Goal: Entertainment & Leisure: Browse casually

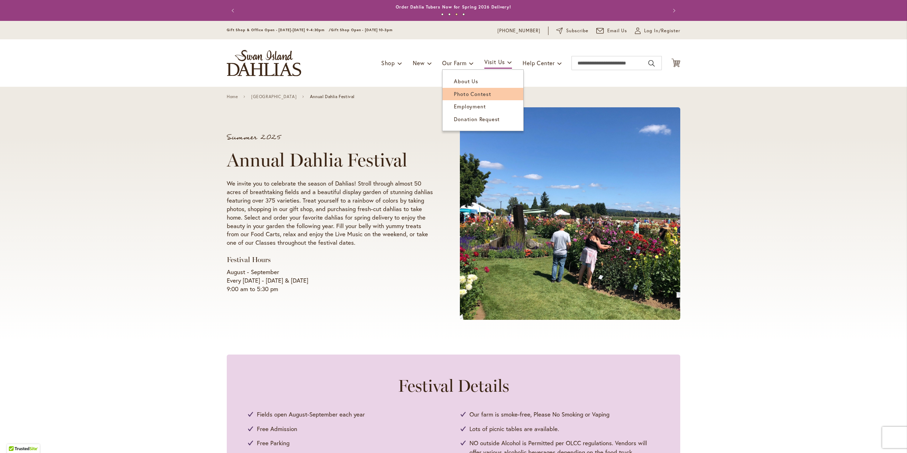
click at [470, 91] on span "Photo Contest" at bounding box center [472, 93] width 37 height 7
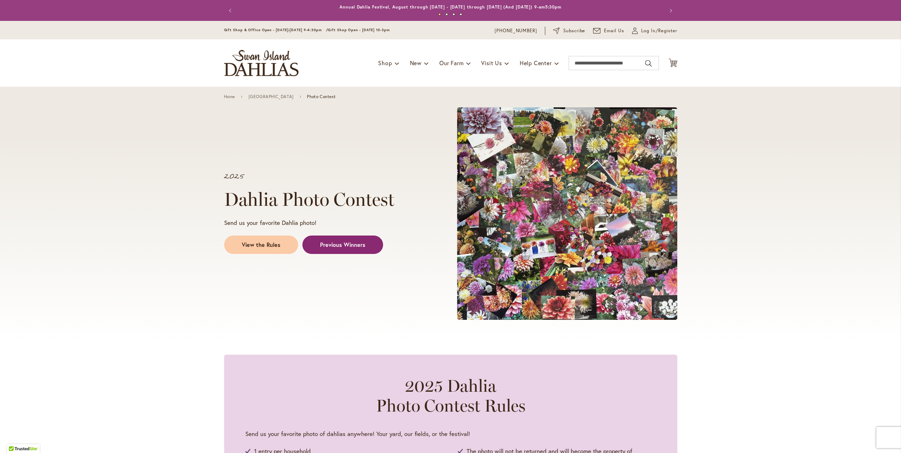
click at [361, 249] on link "Previous Winners" at bounding box center [342, 245] width 81 height 18
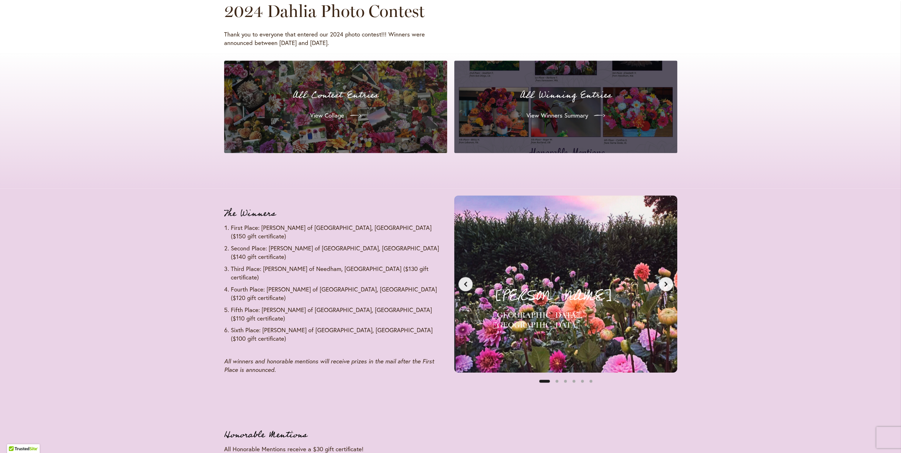
scroll to position [727, 0]
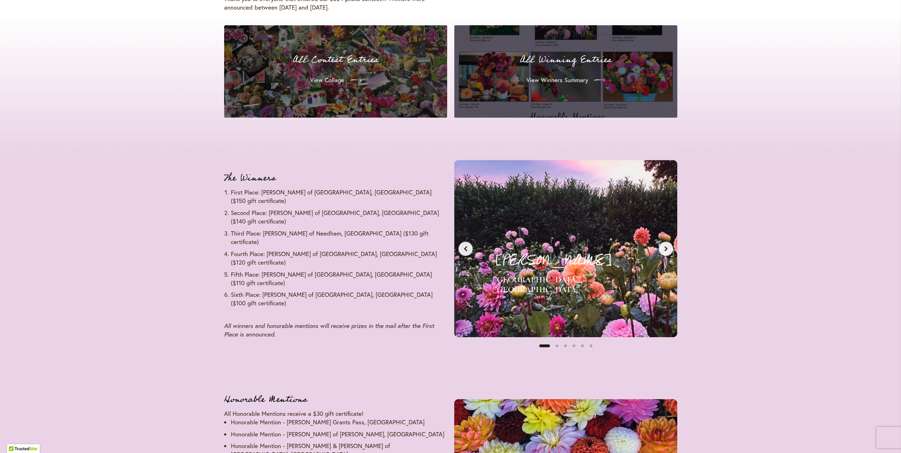
click at [663, 251] on icon "Next slide" at bounding box center [666, 249] width 6 height 6
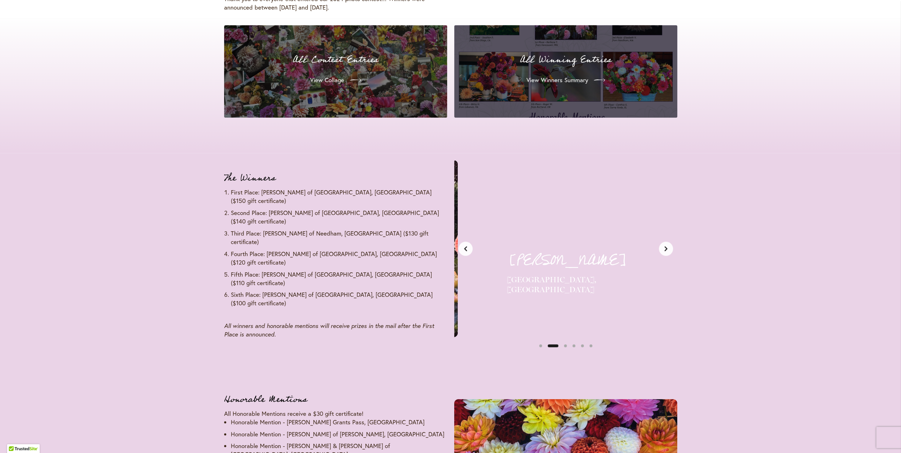
scroll to position [0, 234]
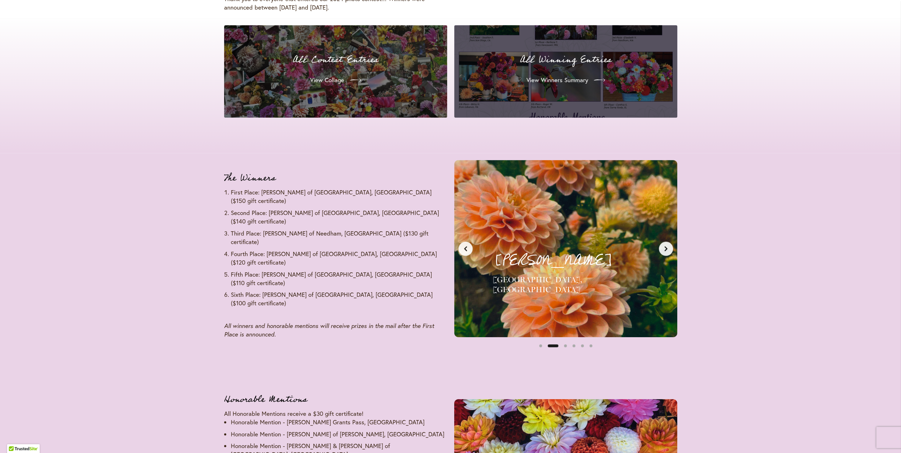
click at [467, 256] on div "[PERSON_NAME] [GEOGRAPHIC_DATA], [GEOGRAPHIC_DATA] Second Place - $140 Gift Cer…" at bounding box center [566, 248] width 215 height 169
click at [467, 246] on icon "Previous slide" at bounding box center [466, 249] width 6 height 6
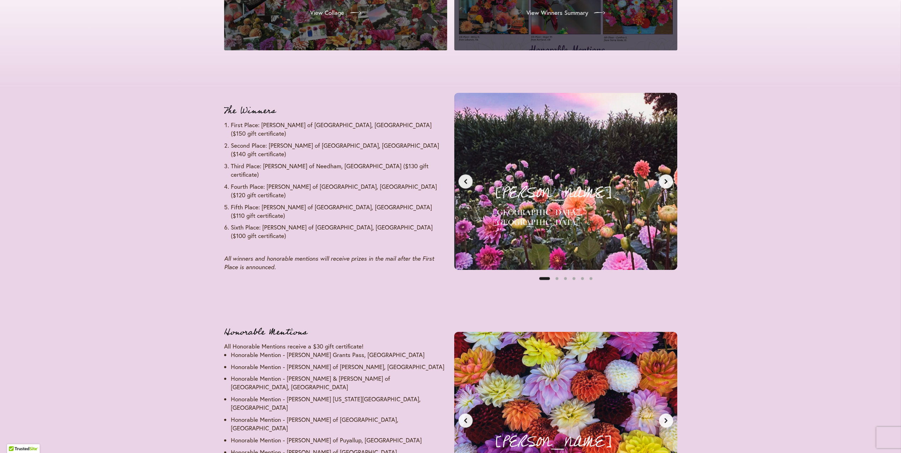
scroll to position [727, 0]
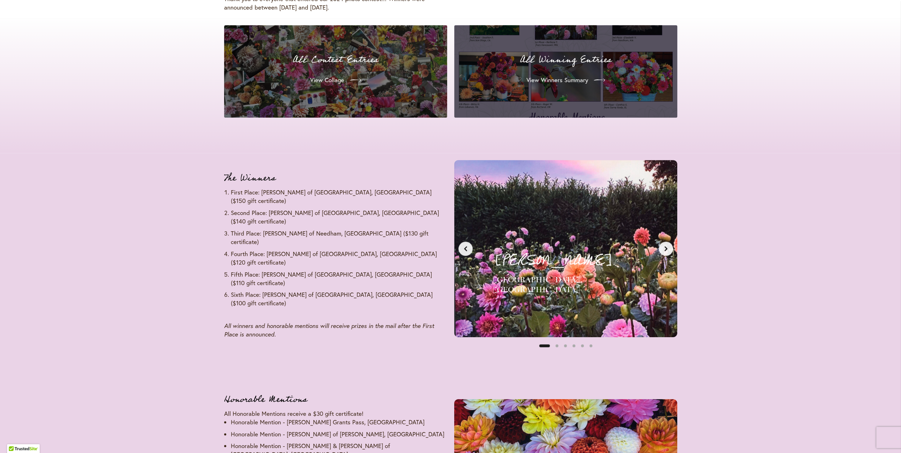
click at [669, 248] on button "Next slide" at bounding box center [666, 249] width 14 height 14
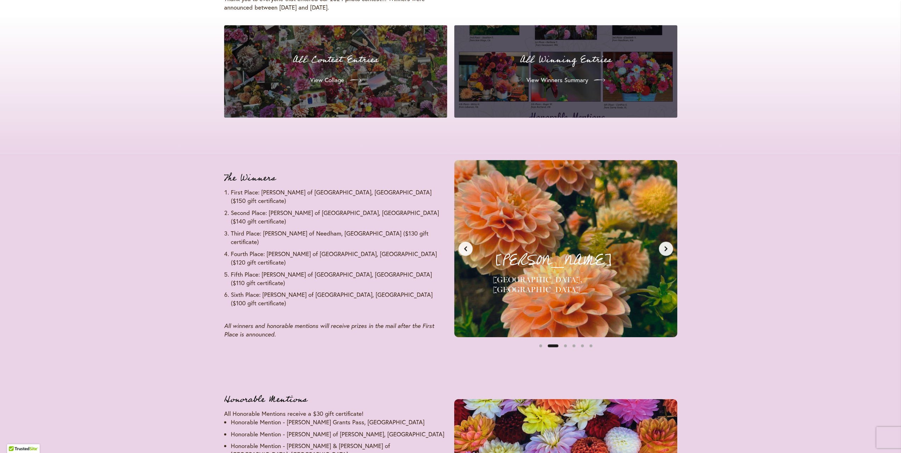
click at [669, 248] on button "Next slide" at bounding box center [666, 249] width 14 height 14
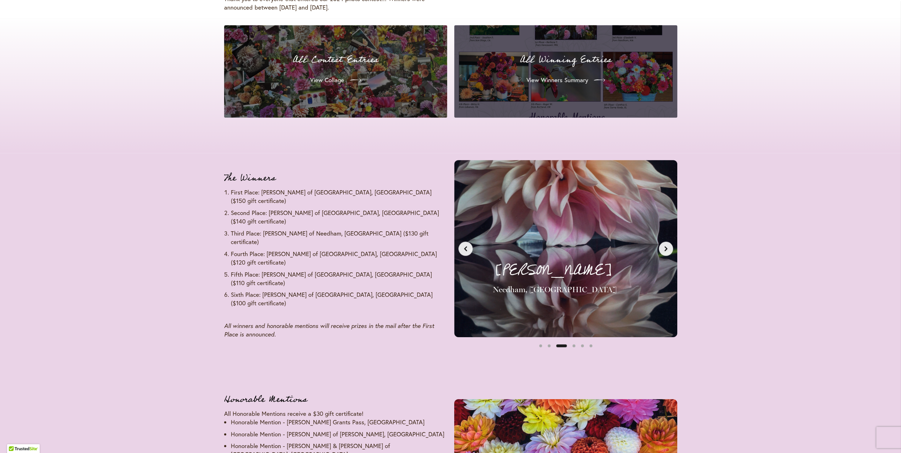
click at [669, 248] on button "Next slide" at bounding box center [666, 249] width 14 height 14
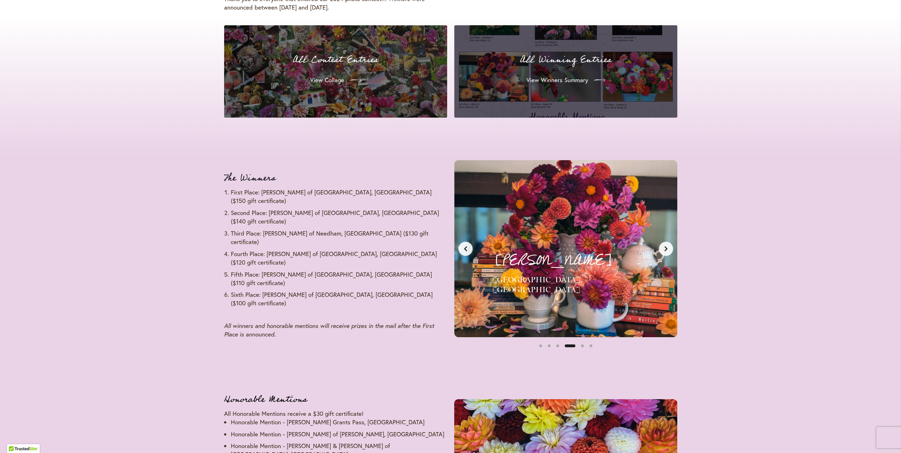
click at [669, 248] on button "Next slide" at bounding box center [666, 249] width 14 height 14
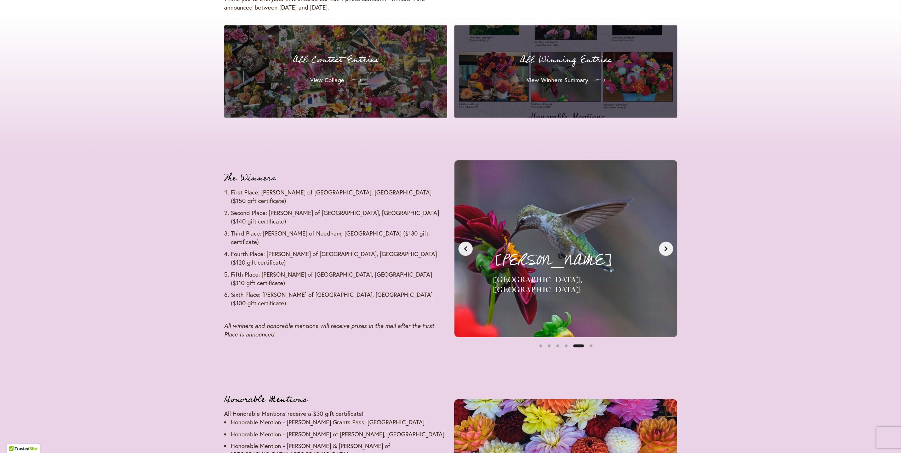
click at [669, 248] on button "Next slide" at bounding box center [666, 249] width 14 height 14
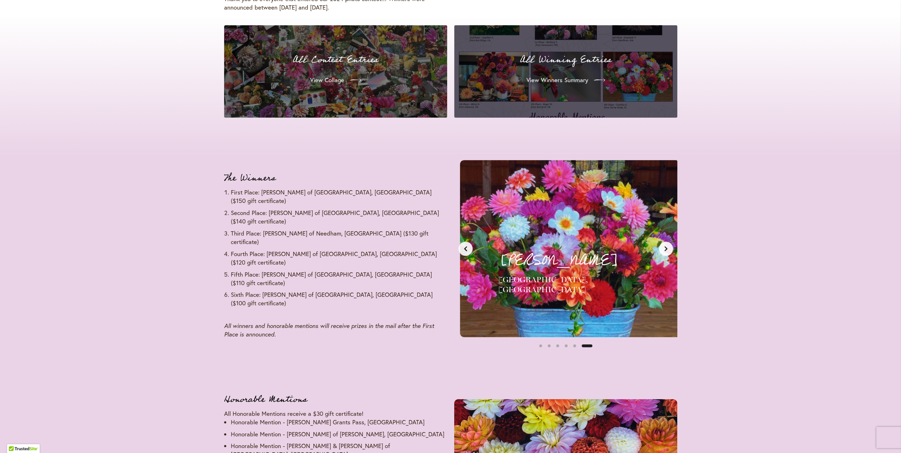
scroll to position [0, 1169]
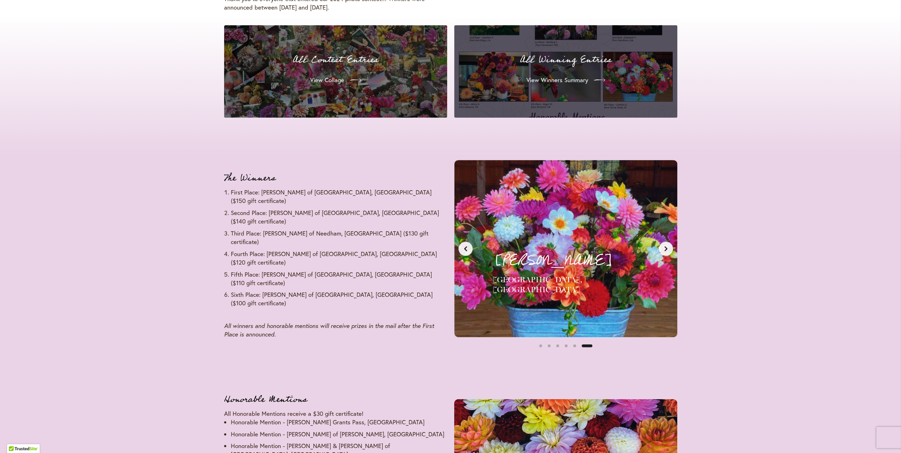
click at [669, 248] on button "Next slide" at bounding box center [666, 249] width 14 height 14
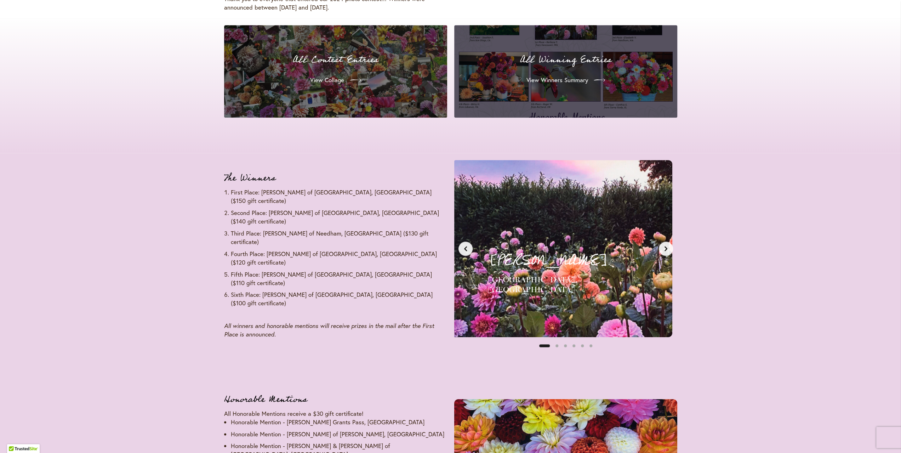
scroll to position [0, 0]
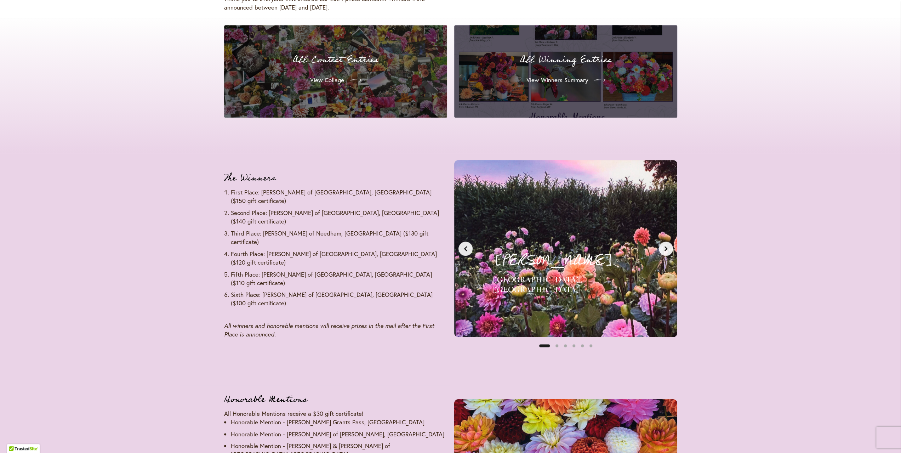
click at [669, 248] on button "Next slide" at bounding box center [666, 249] width 14 height 14
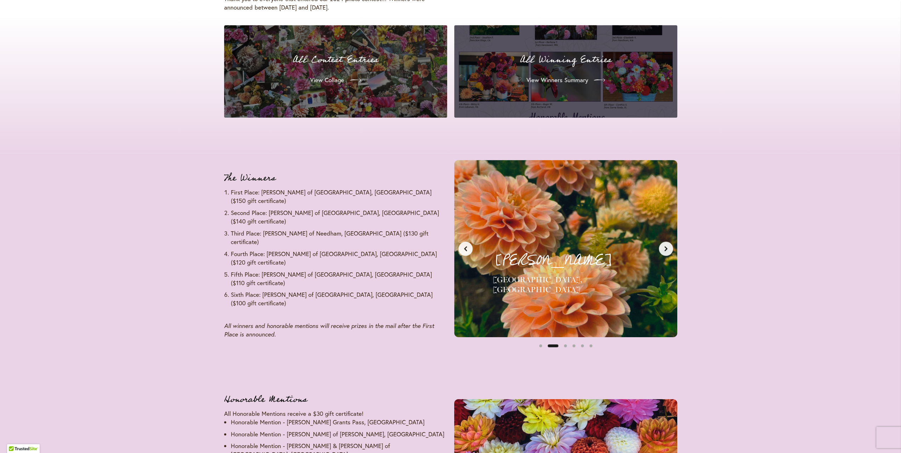
click at [669, 248] on button "Next slide" at bounding box center [666, 249] width 14 height 14
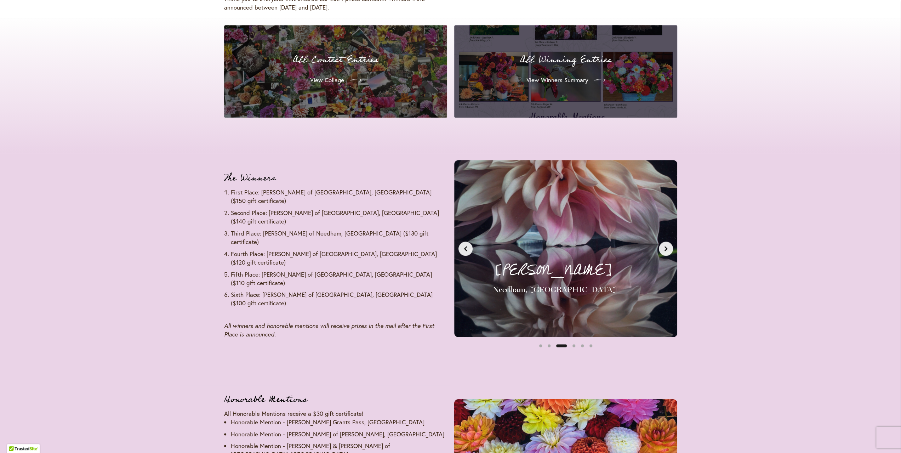
click at [669, 248] on button "Next slide" at bounding box center [666, 249] width 14 height 14
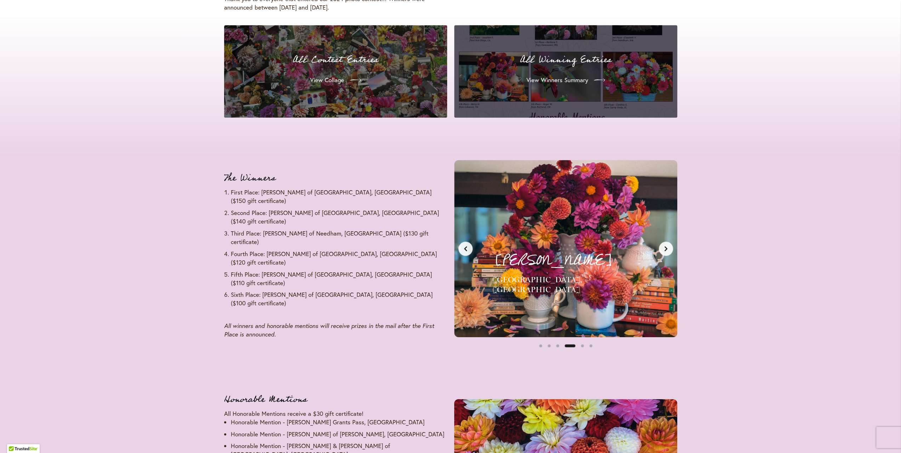
click at [669, 248] on button "Next slide" at bounding box center [666, 249] width 14 height 14
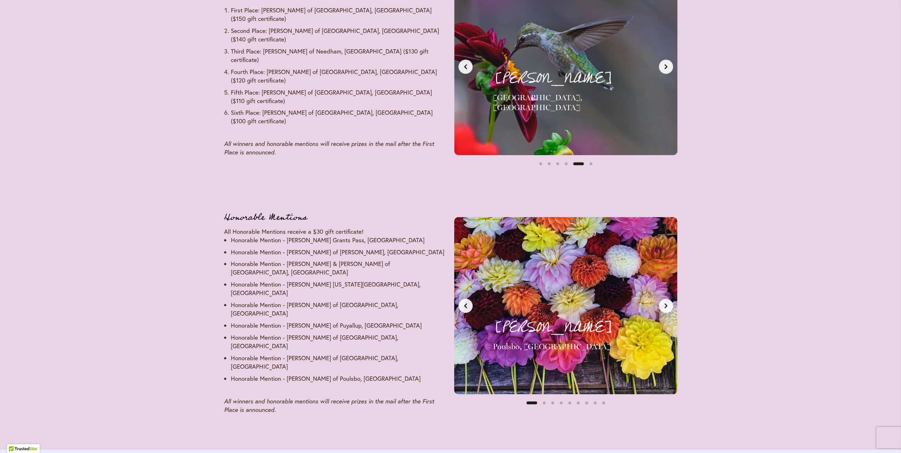
scroll to position [904, 0]
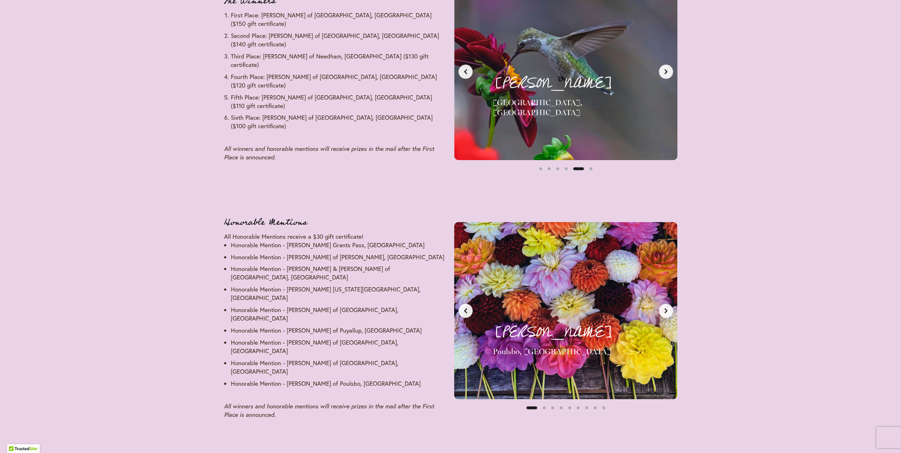
click at [667, 308] on icon "Next slide" at bounding box center [666, 311] width 6 height 6
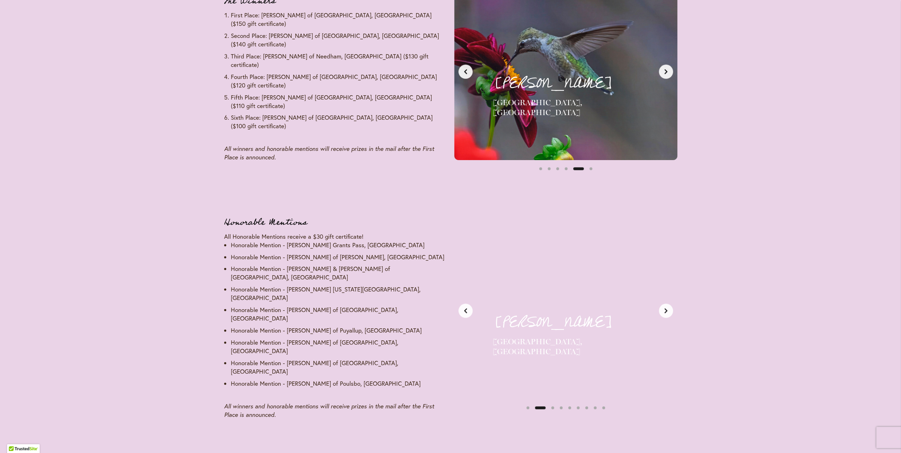
click at [667, 308] on icon "Next slide" at bounding box center [666, 311] width 6 height 6
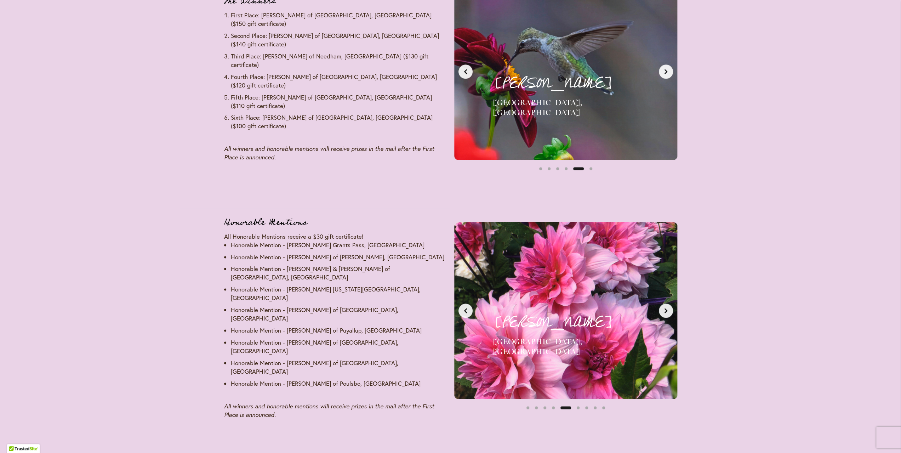
click at [667, 308] on icon "Next slide" at bounding box center [666, 311] width 6 height 6
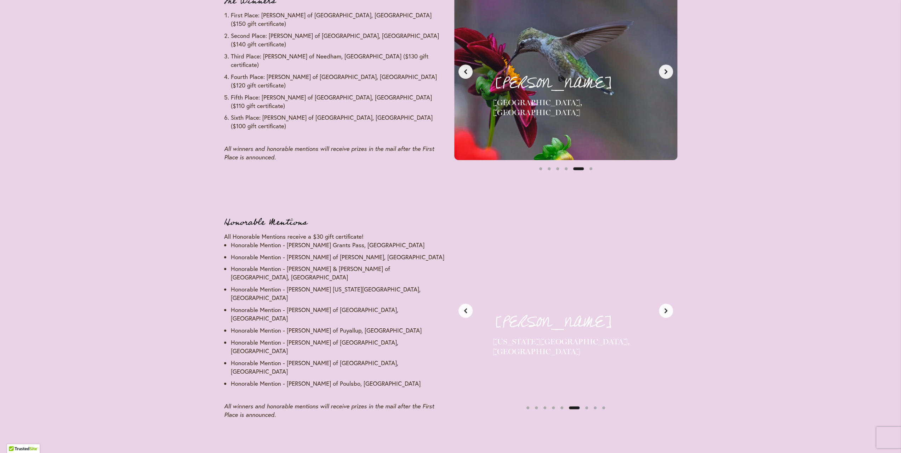
click at [667, 308] on icon "Next slide" at bounding box center [666, 311] width 6 height 6
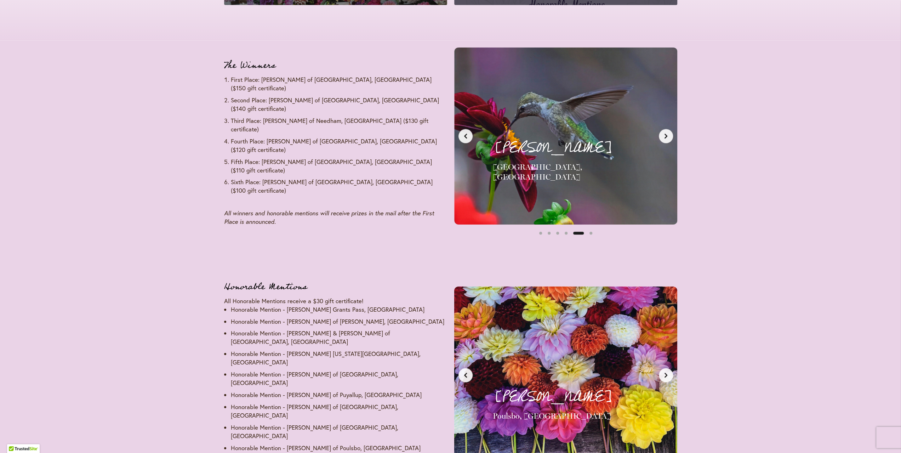
scroll to position [833, 0]
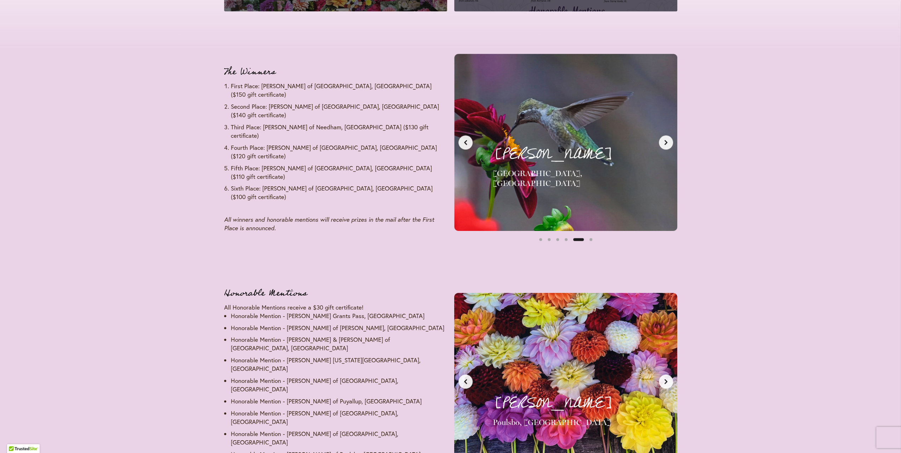
click at [664, 142] on icon "Next slide" at bounding box center [666, 143] width 6 height 6
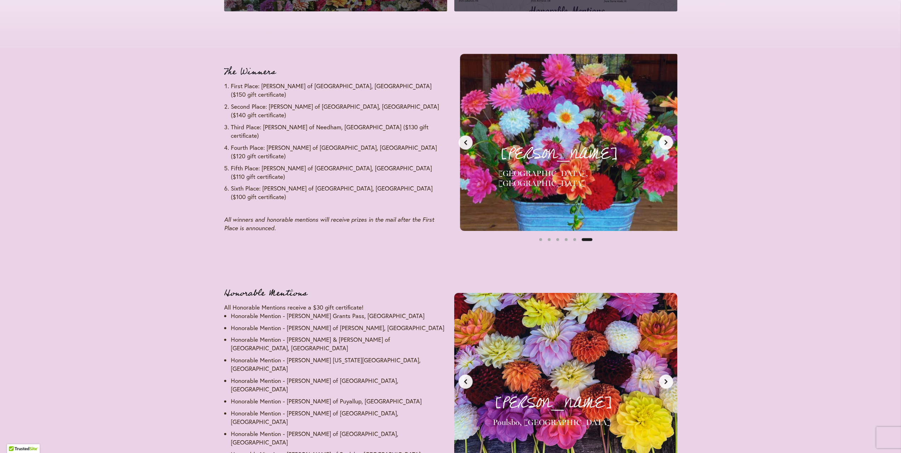
scroll to position [0, 1169]
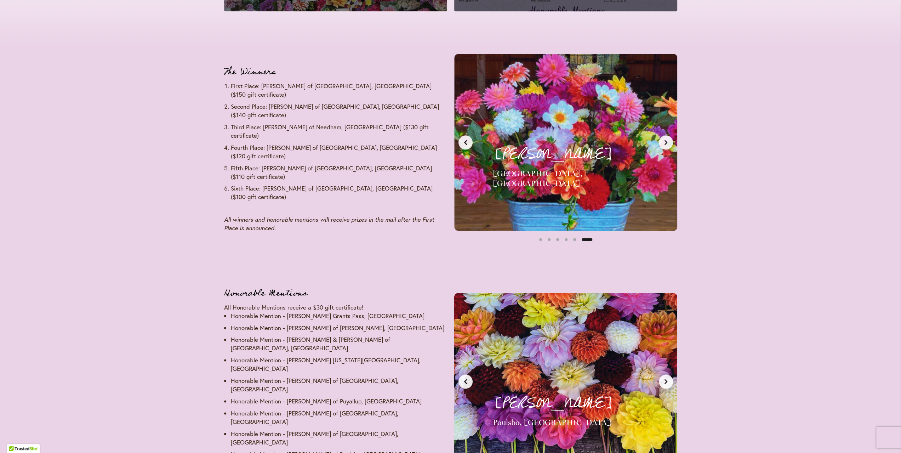
click at [667, 147] on button "Next slide" at bounding box center [666, 142] width 14 height 14
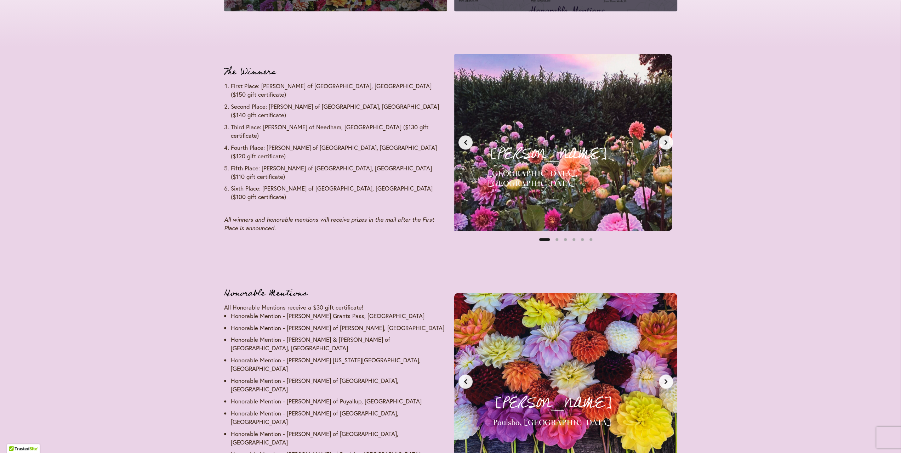
scroll to position [0, 0]
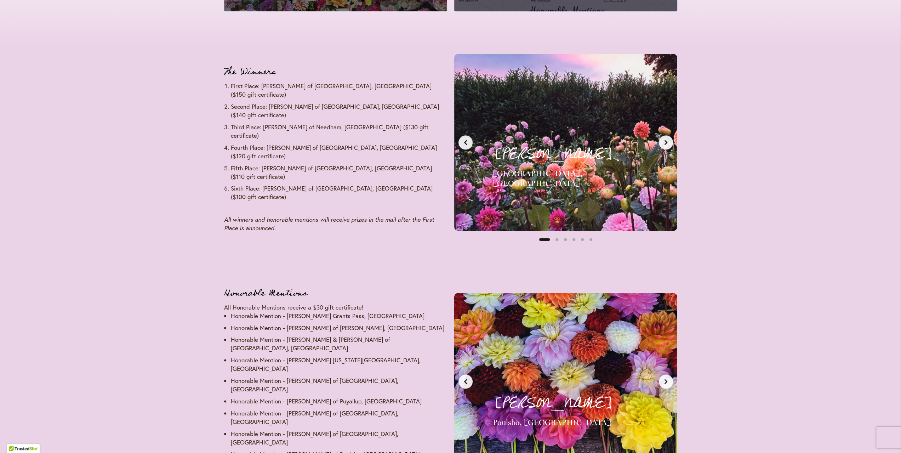
click at [575, 173] on div "[PERSON_NAME] [GEOGRAPHIC_DATA], [GEOGRAPHIC_DATA] First Place - $150 Gift Cert…" at bounding box center [566, 142] width 192 height 146
click at [664, 145] on button "Next slide" at bounding box center [666, 142] width 14 height 14
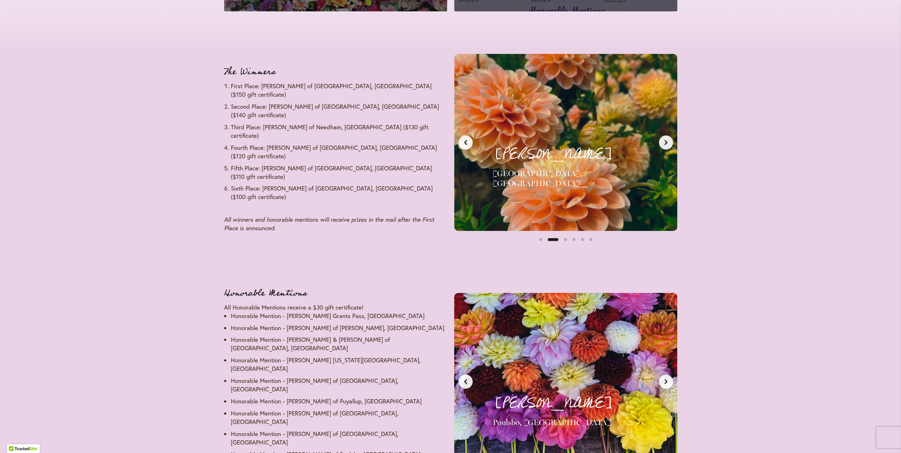
click at [664, 145] on button "Next slide" at bounding box center [666, 142] width 14 height 14
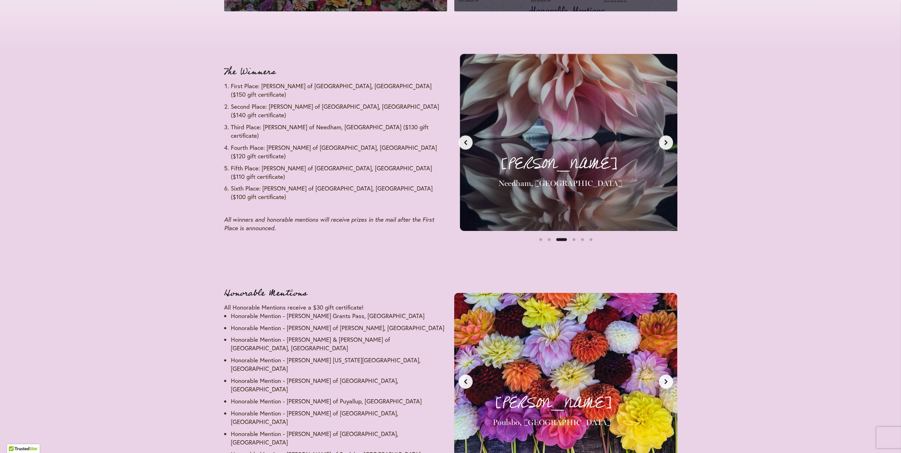
scroll to position [0, 467]
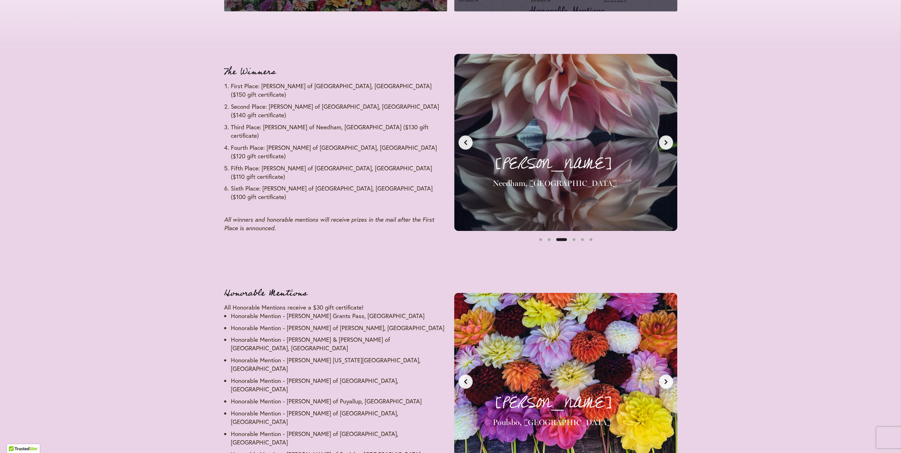
click at [467, 142] on icon "Previous slide" at bounding box center [466, 143] width 6 height 6
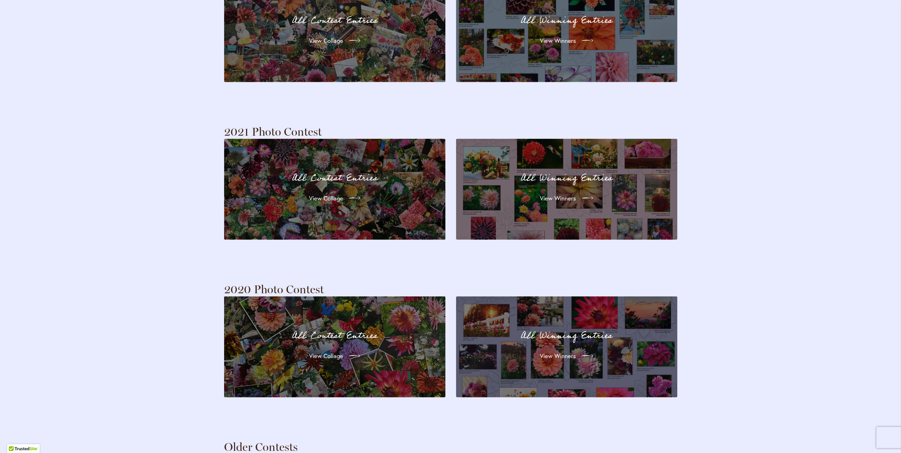
scroll to position [1648, 0]
